Goal: Task Accomplishment & Management: Manage account settings

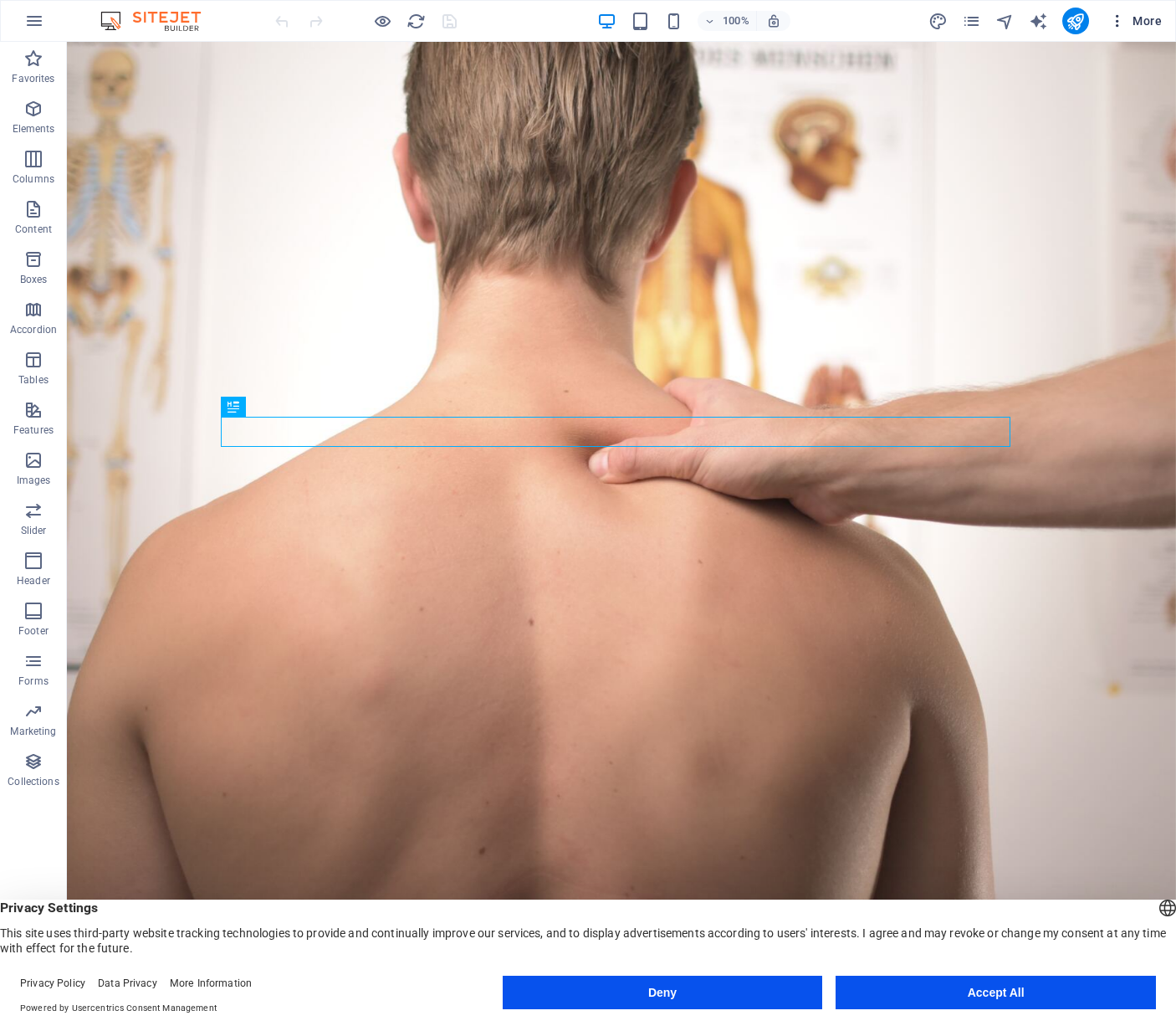
click at [1140, 26] on span "More" at bounding box center [1135, 21] width 52 height 17
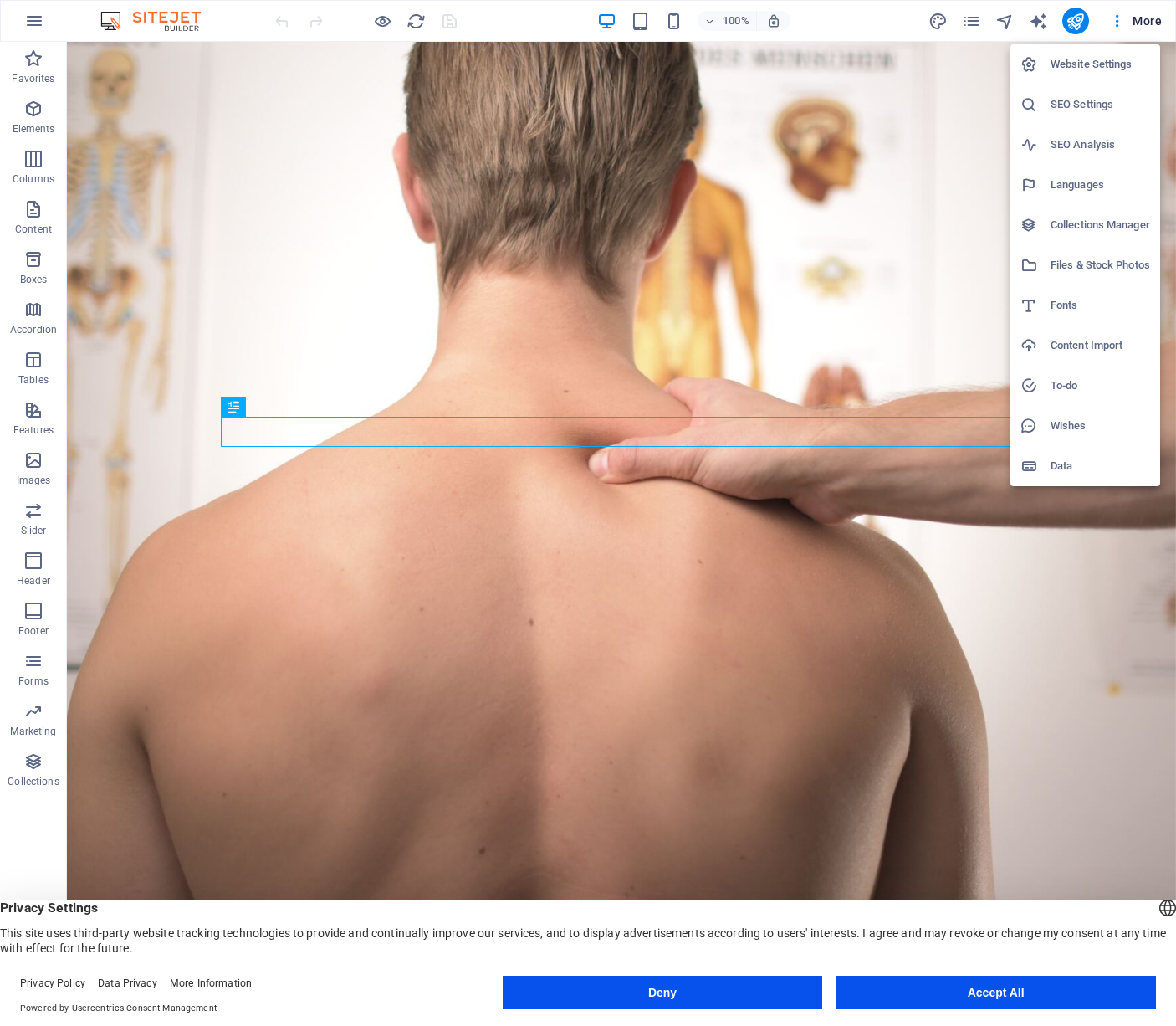
click at [1087, 138] on h6 "SEO Analysis" at bounding box center [1100, 145] width 99 height 20
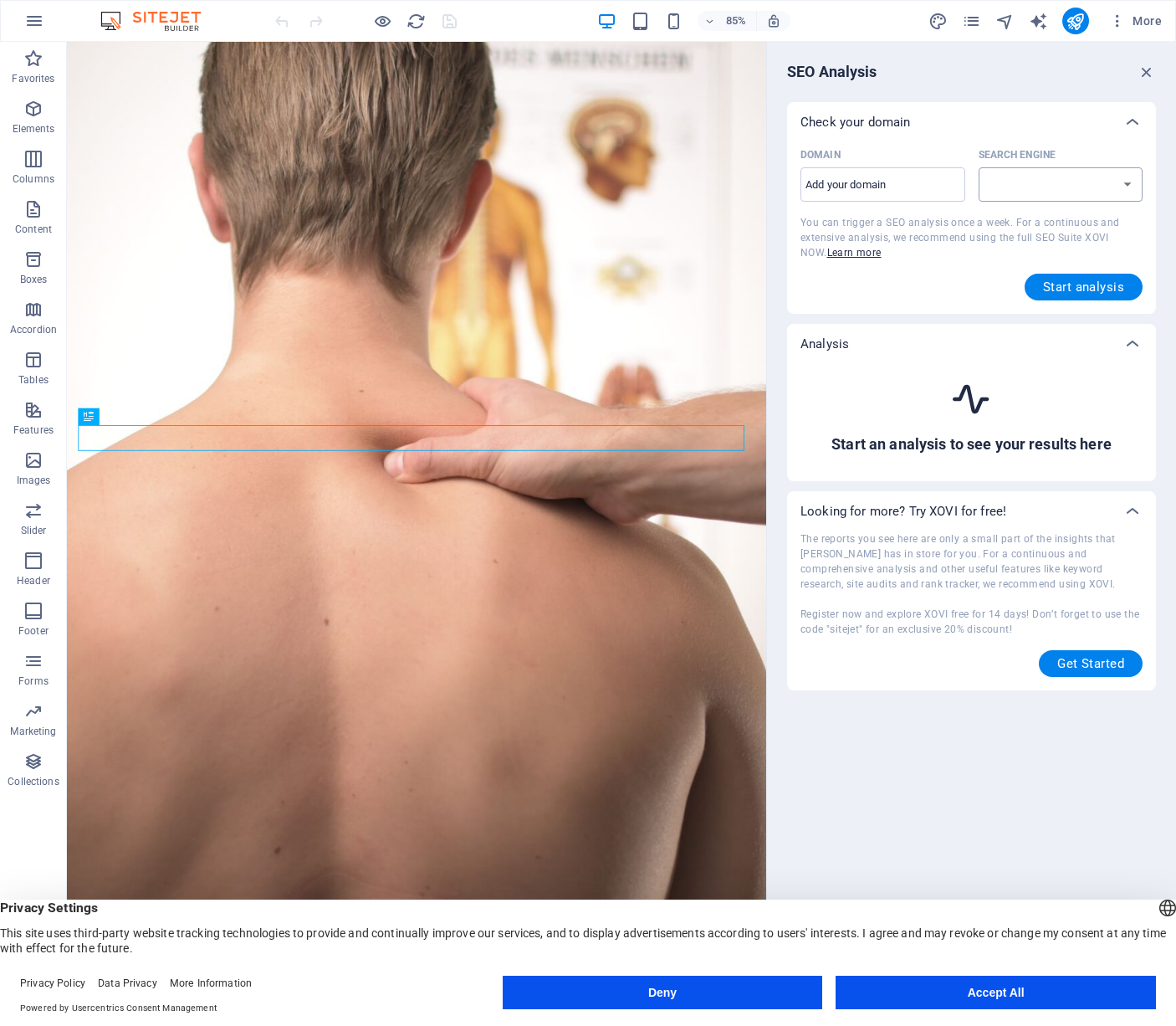
select select "[DOMAIN_NAME]"
click at [1129, 22] on span "More" at bounding box center [1135, 21] width 52 height 17
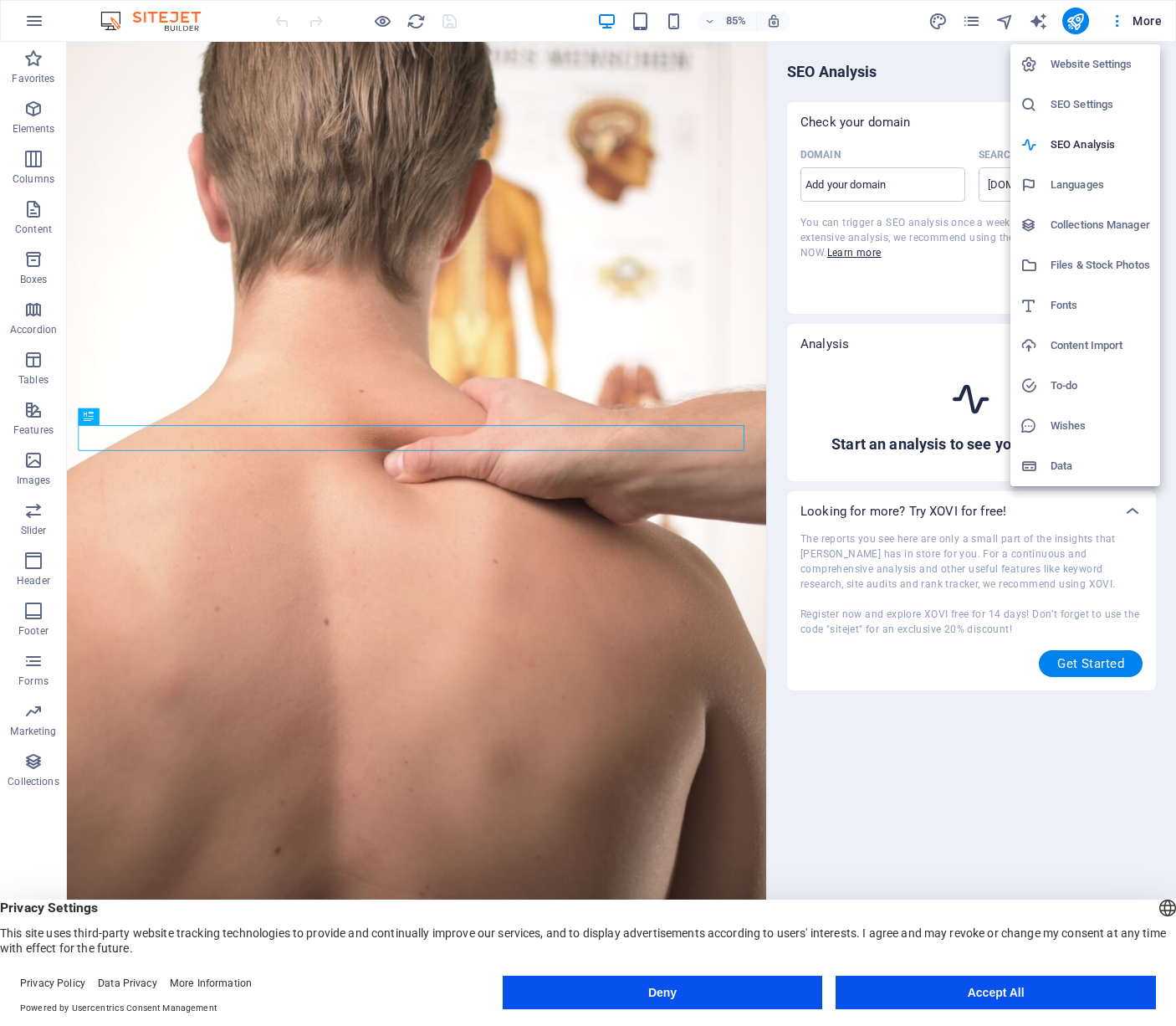
click at [1091, 99] on h6 "SEO Settings" at bounding box center [1100, 105] width 99 height 20
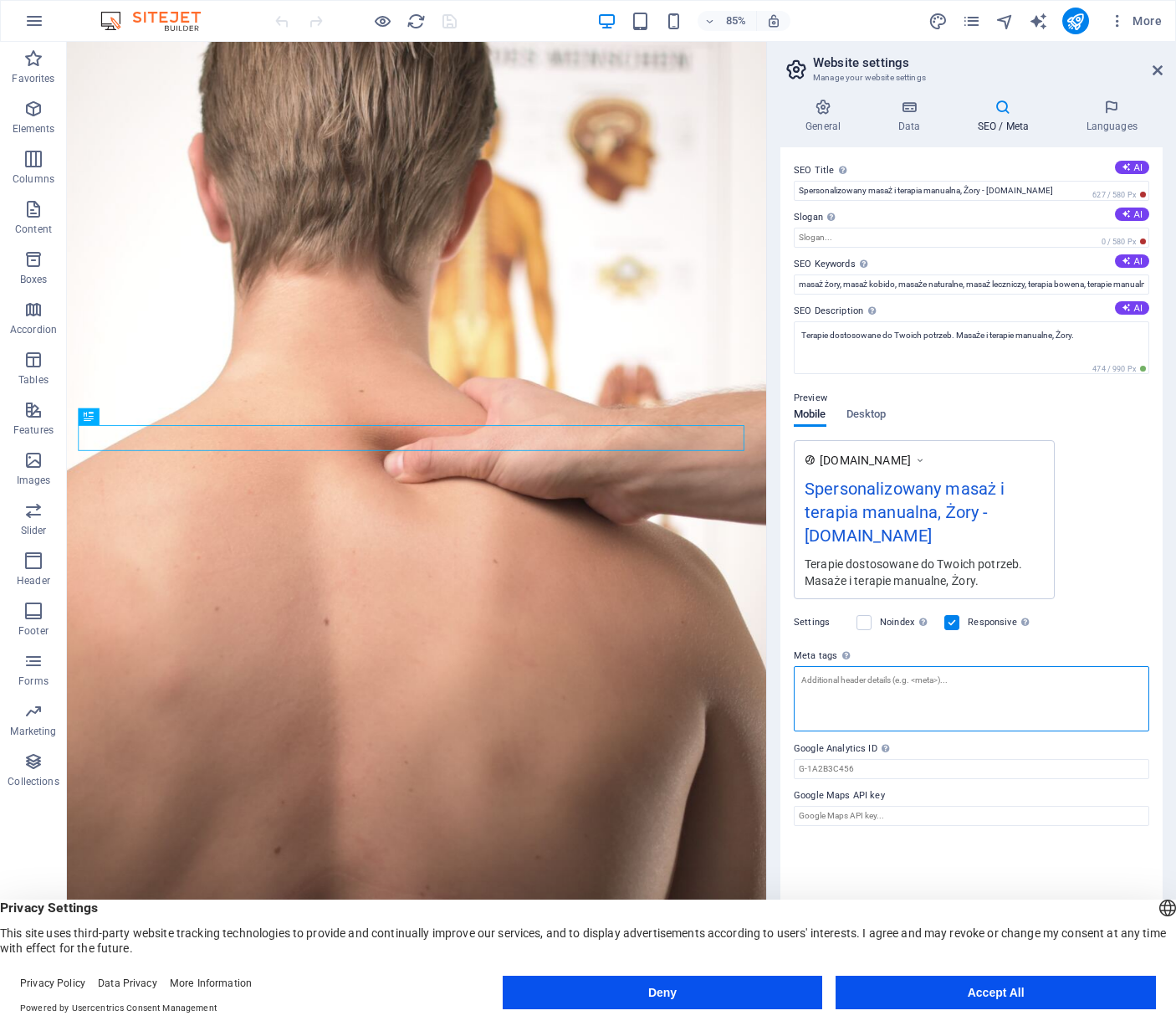
click at [856, 683] on textarea "Meta tags Enter HTML code here that will be placed inside the tags of your webs…" at bounding box center [972, 698] width 355 height 65
paste textarea "<!-- Google Tag Manager --> <script>(function(w,d,s,l,i){w[l]=w[l]||[];w[l].pus…"
type textarea "<!-- Google Tag Manager --> <script>(function(w,d,s,l,i){w[l]=w[l]||[];w[l].pus…"
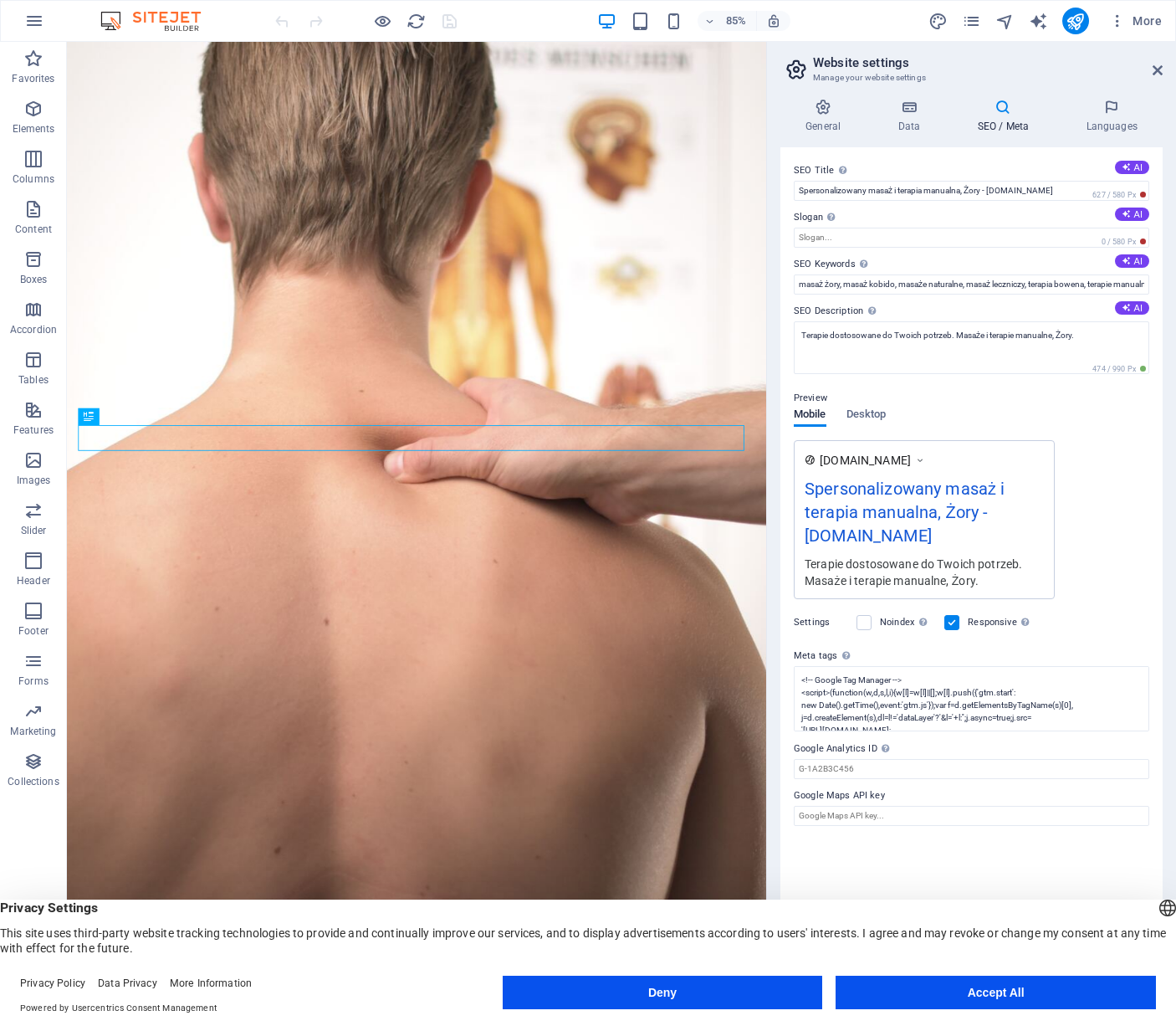
scroll to position [30, 0]
click at [916, 854] on div "SEO Title The title of your website - make it something that stands out in sear…" at bounding box center [972, 566] width 382 height 838
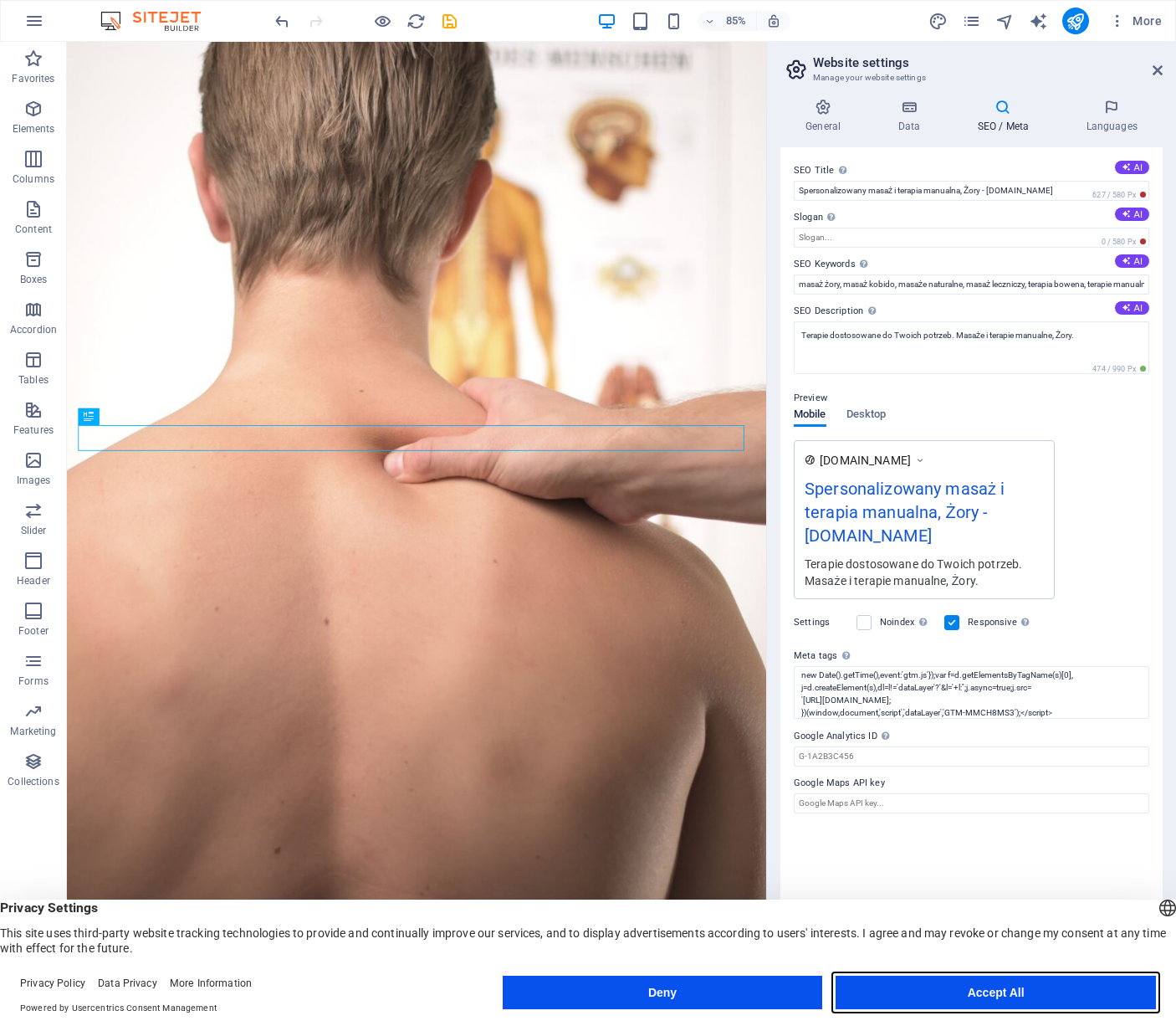
click at [984, 996] on button "Accept All" at bounding box center [996, 992] width 320 height 33
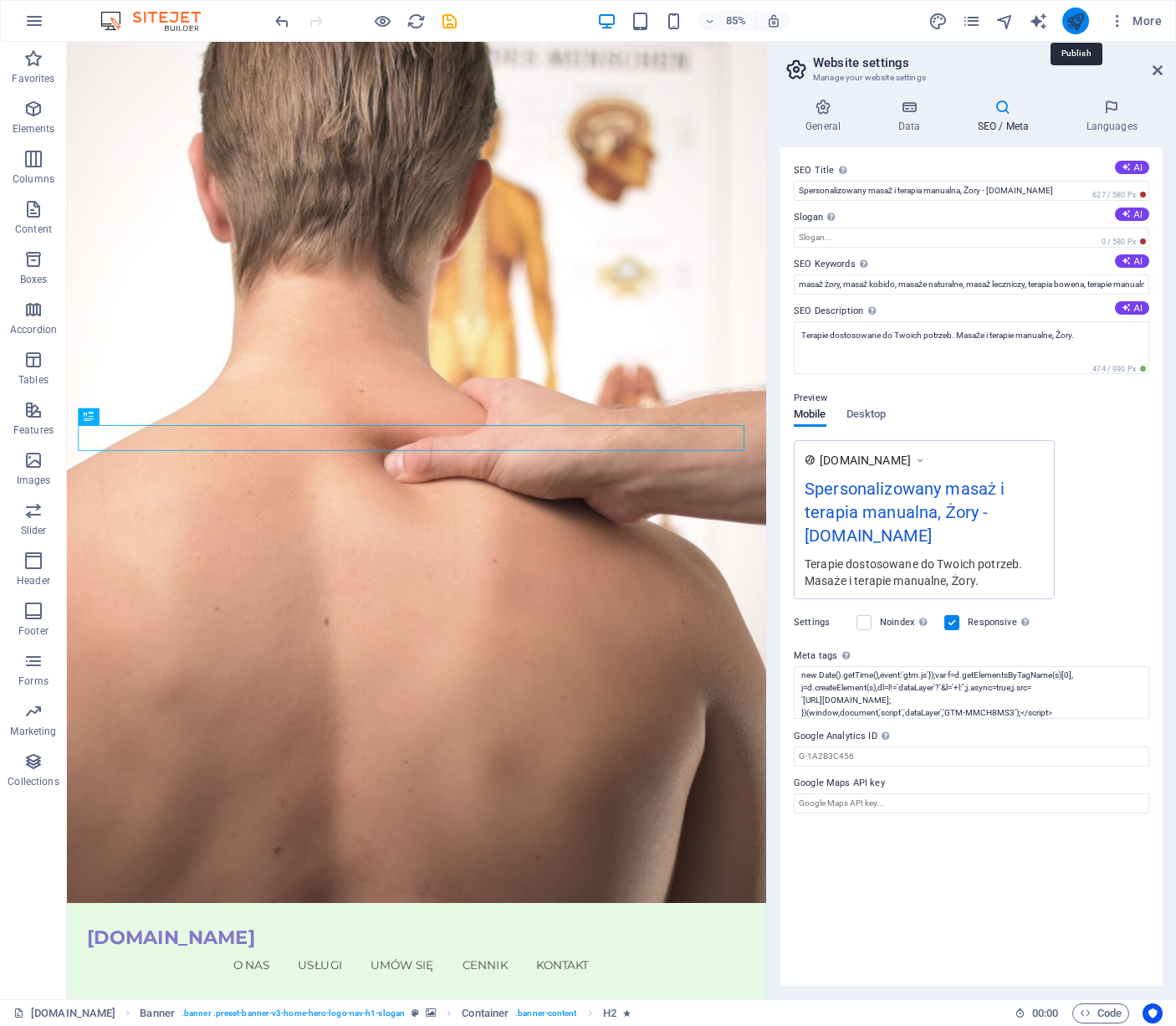
click at [1082, 14] on icon "publish" at bounding box center [1075, 21] width 19 height 19
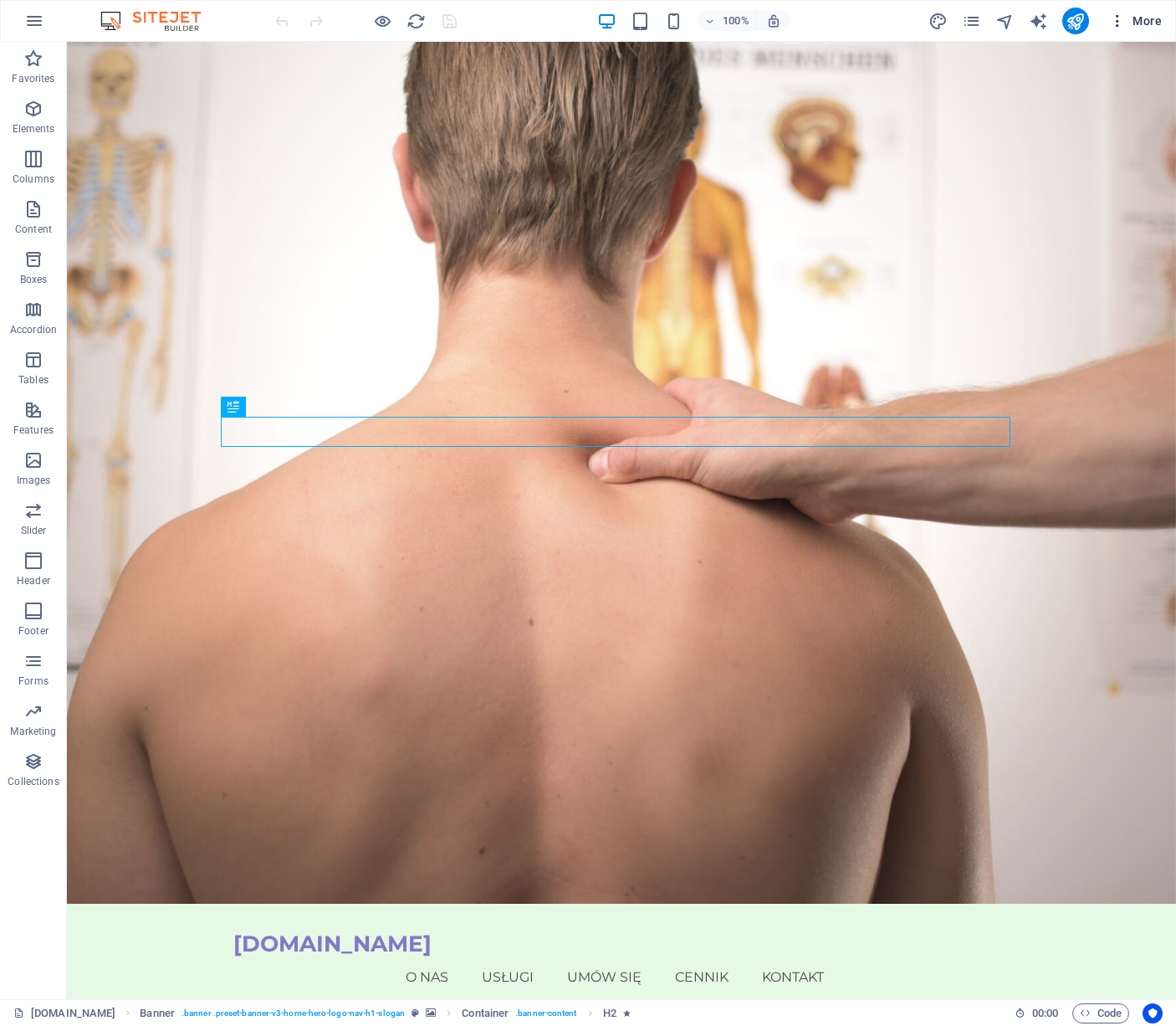
click at [1134, 21] on span "More" at bounding box center [1135, 21] width 52 height 17
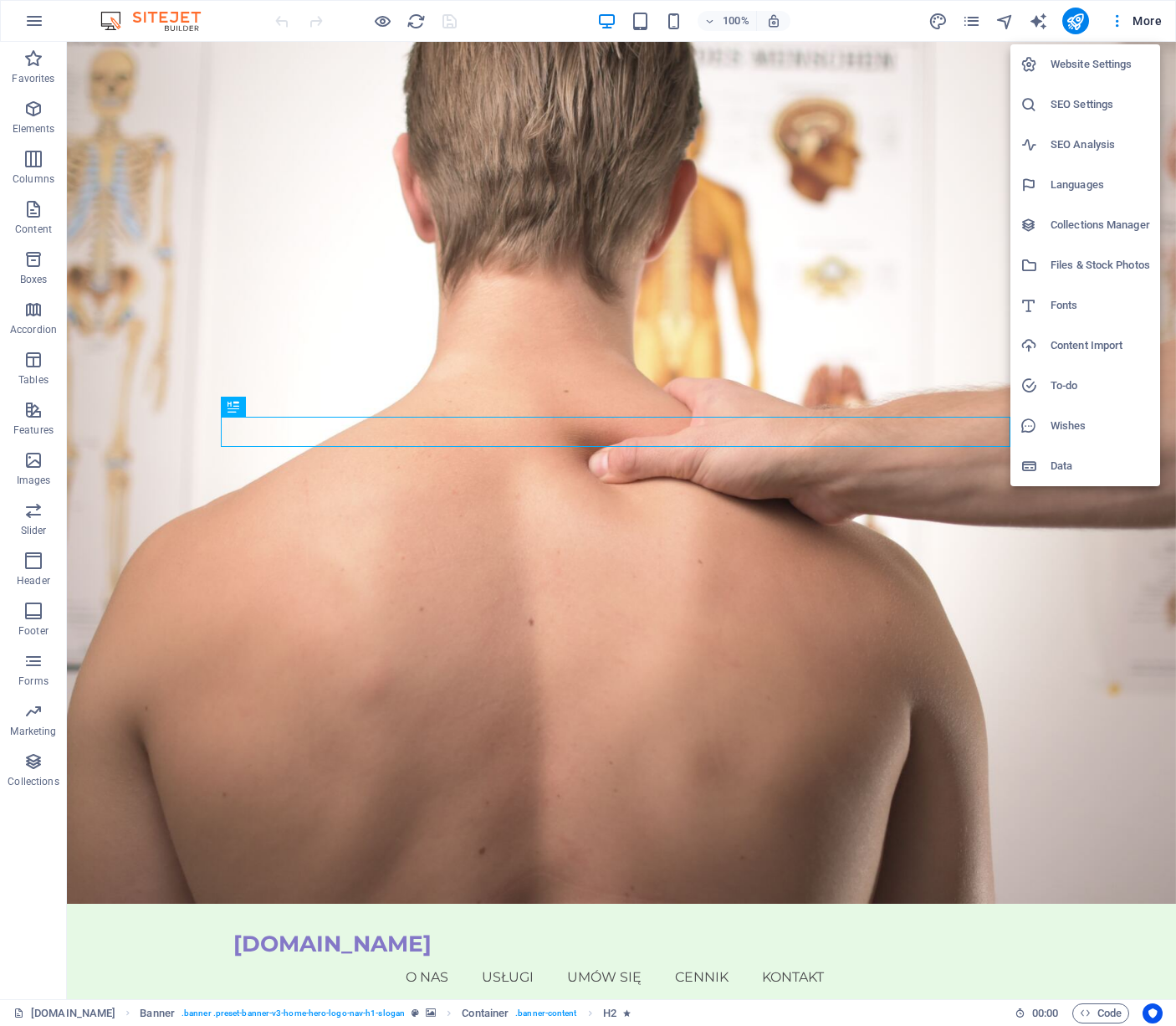
click at [1097, 97] on h6 "SEO Settings" at bounding box center [1100, 105] width 99 height 20
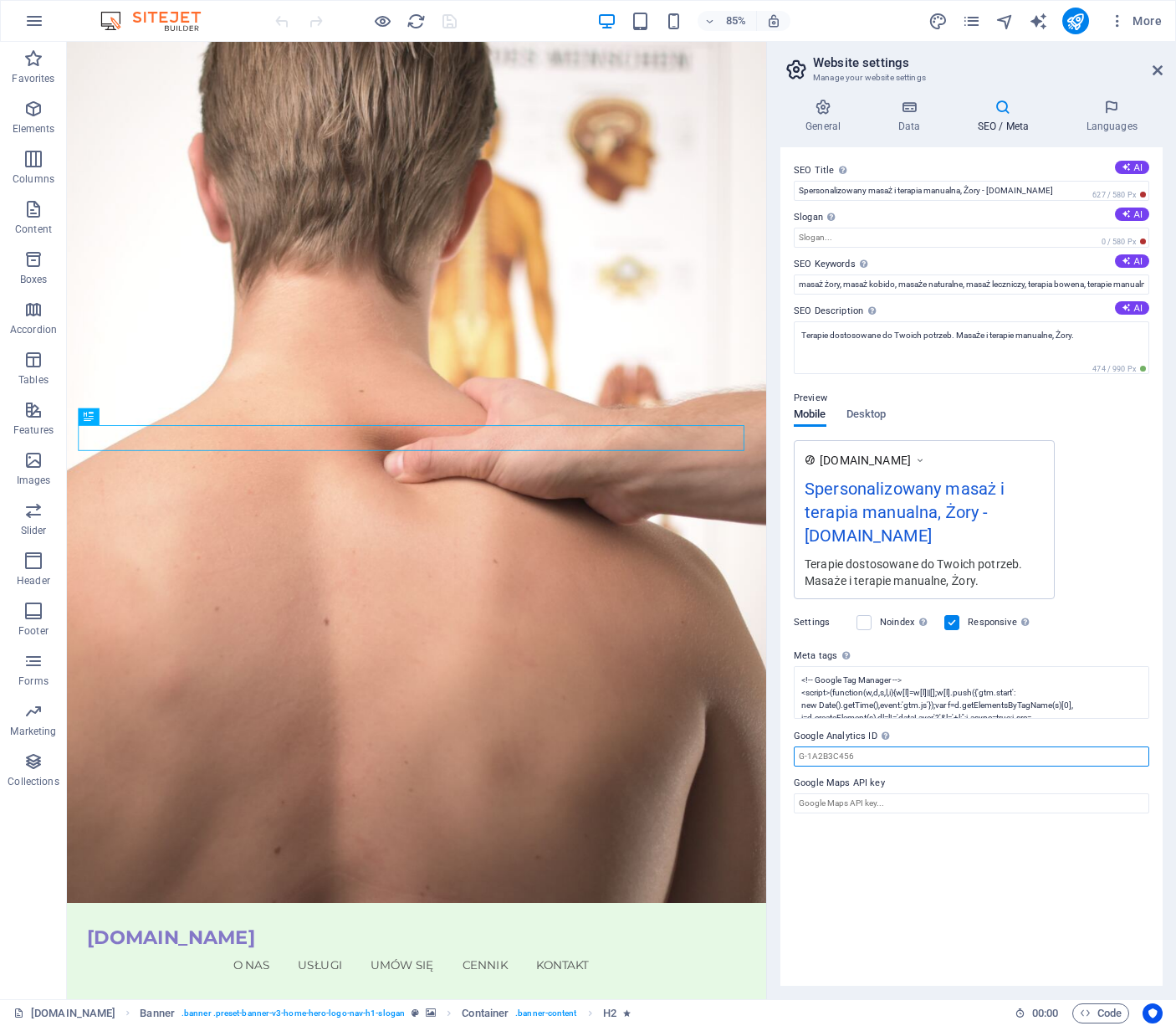
click at [853, 753] on input "Google Analytics ID Please only add the Google Analytics ID. We automatically i…" at bounding box center [972, 756] width 355 height 20
paste input "G-CDMB19MZ93"
type input "G-CDMB19MZ93"
click at [814, 119] on h4 "General" at bounding box center [827, 116] width 92 height 35
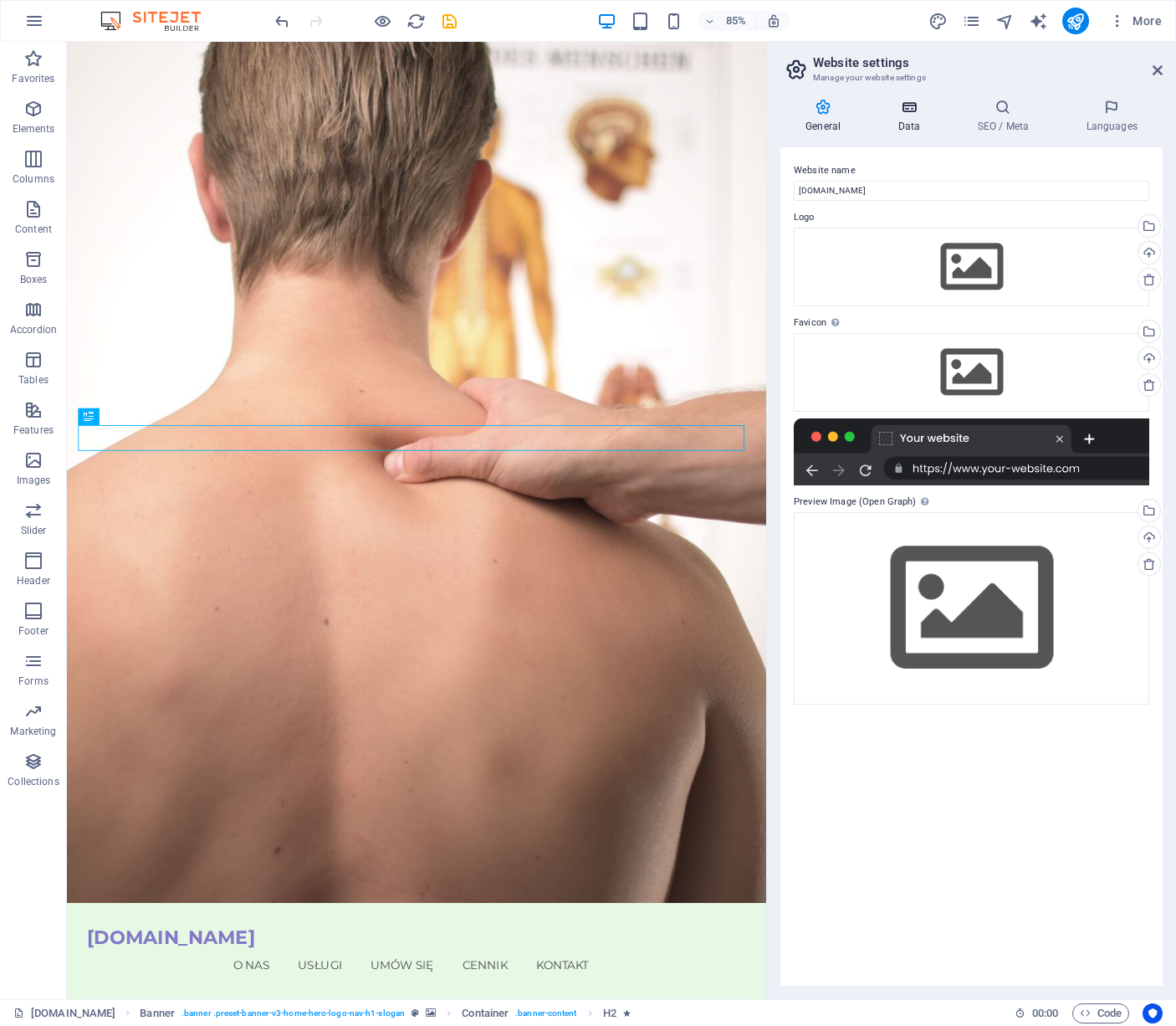
click at [909, 117] on h4 "Data" at bounding box center [912, 116] width 79 height 35
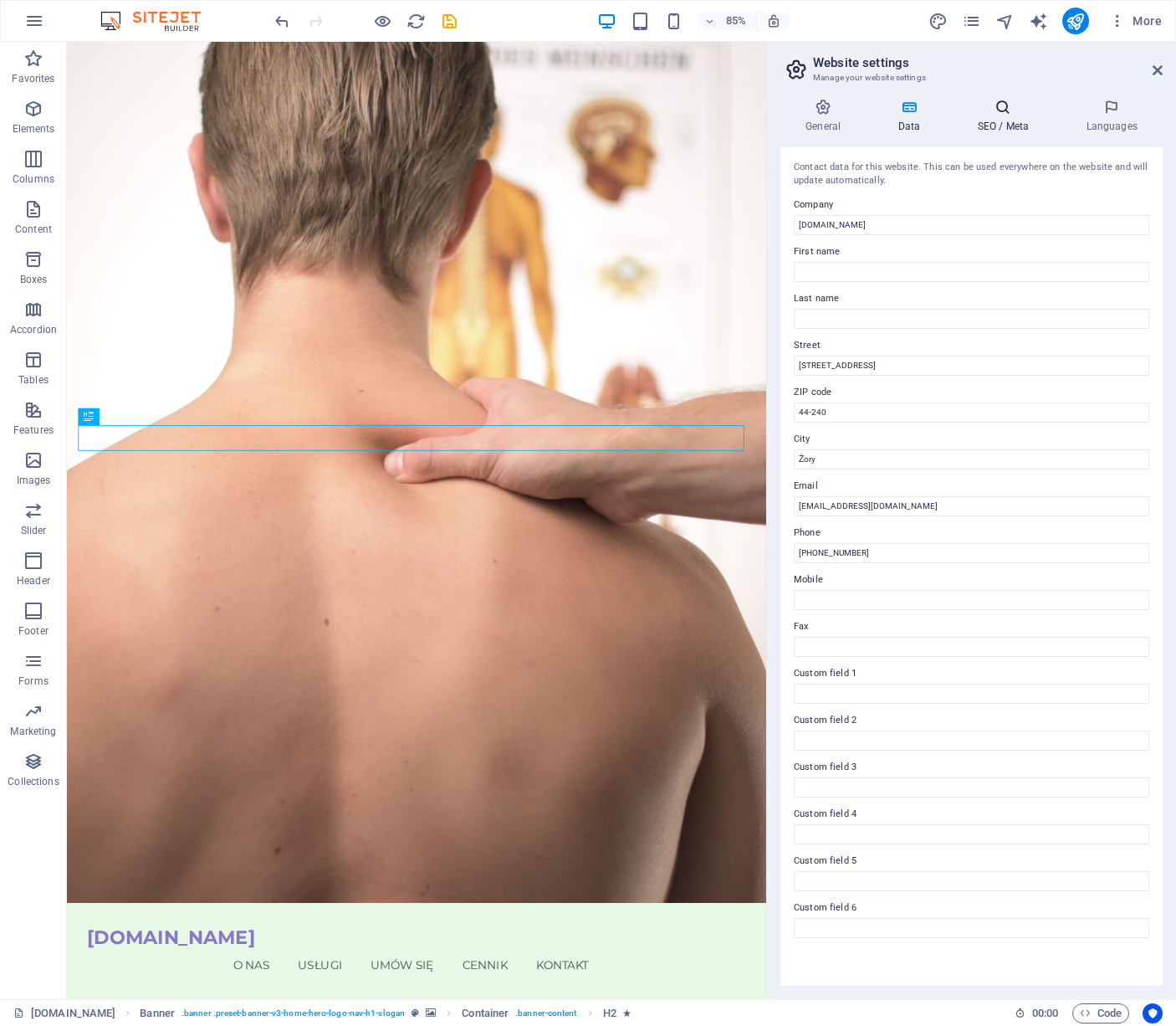
click at [995, 117] on h4 "SEO / Meta" at bounding box center [1007, 116] width 109 height 35
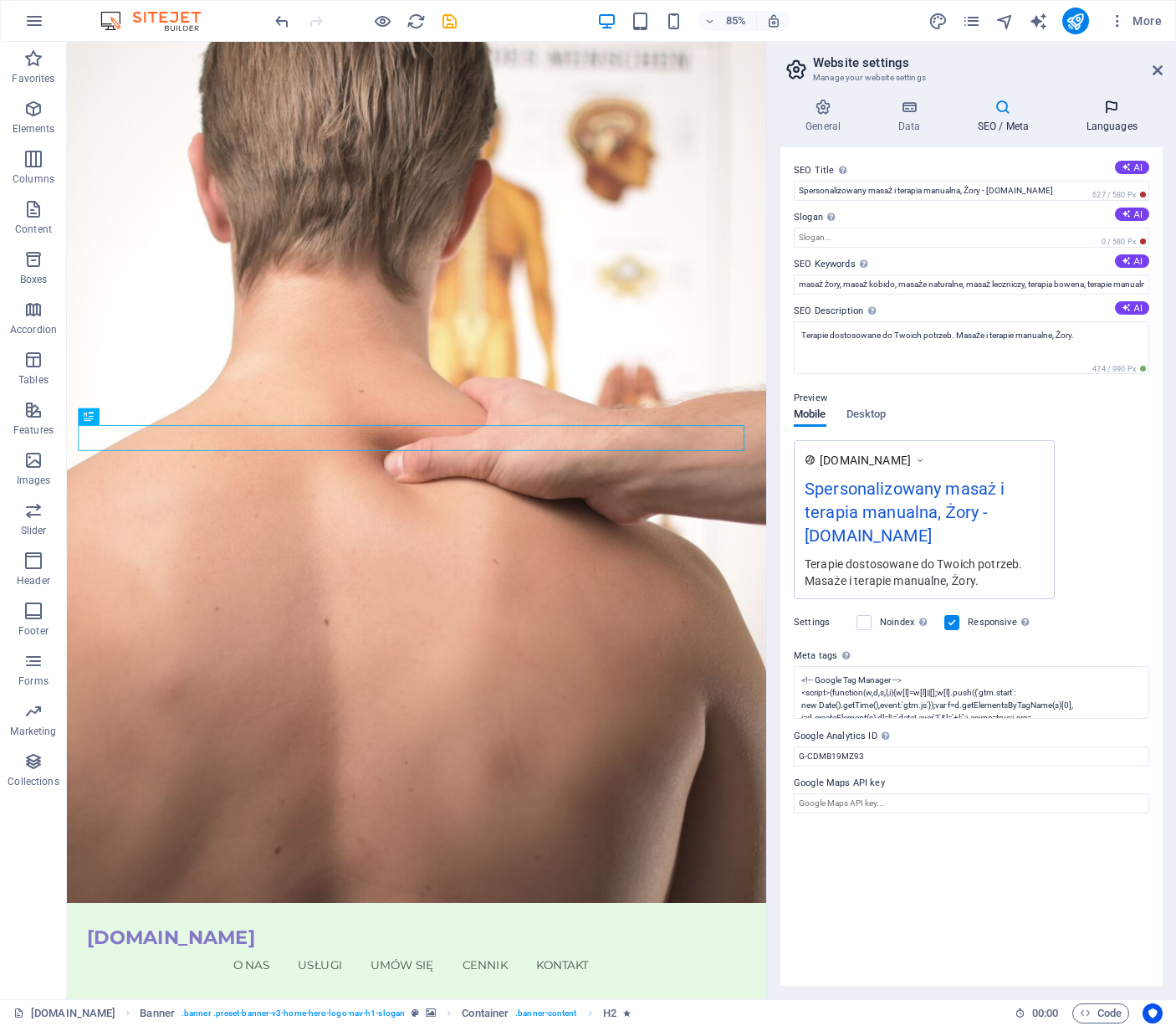
click at [1110, 111] on icon at bounding box center [1112, 107] width 102 height 17
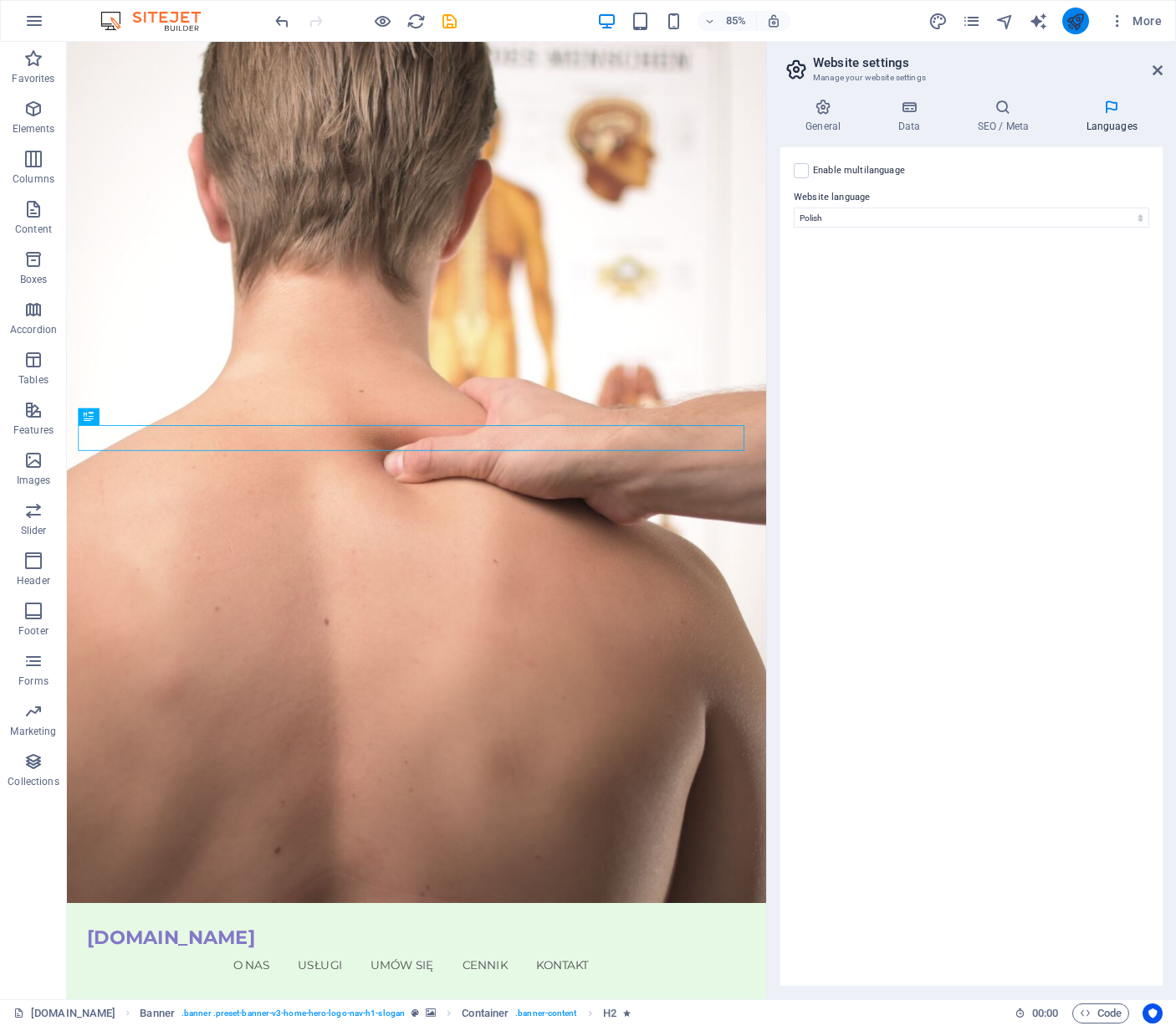
click at [1066, 22] on icon "publish" at bounding box center [1075, 21] width 19 height 19
